Goal: Understand site structure

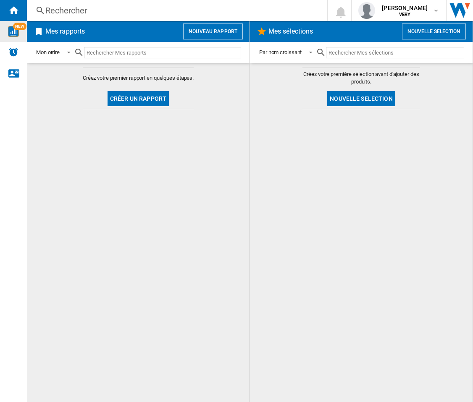
drag, startPoint x: 0, startPoint y: 0, endPoint x: 12, endPoint y: 31, distance: 32.8
click at [12, 31] on img "WiseCard" at bounding box center [13, 31] width 11 height 11
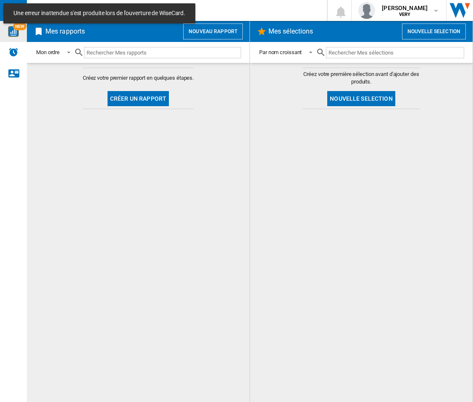
click at [212, 221] on md-content "Créez votre premier rapport en quelques étapes. Créer un rapport" at bounding box center [138, 232] width 222 height 339
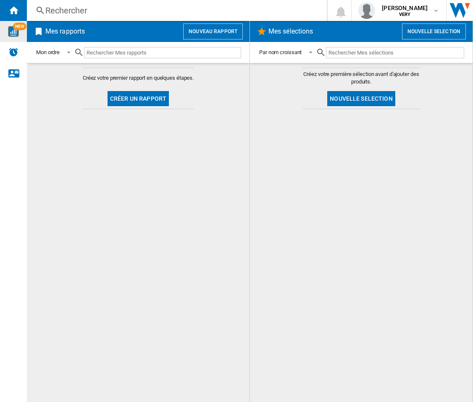
click at [14, 33] on img "WiseCard" at bounding box center [13, 31] width 11 height 11
click at [178, 257] on md-content "Créez votre premier rapport en quelques étapes. Créer un rapport" at bounding box center [138, 232] width 222 height 339
